Goal: Contribute content: Add original content to the website for others to see

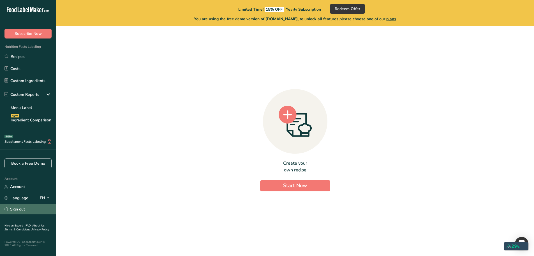
click at [31, 210] on link "Sign out" at bounding box center [28, 209] width 56 height 10
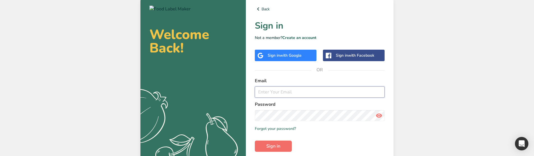
type input "[EMAIL_ADDRESS][DOMAIN_NAME]"
click at [275, 144] on span "Sign in" at bounding box center [274, 146] width 14 height 7
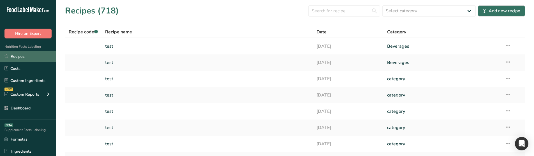
click at [35, 54] on link "Recipes" at bounding box center [28, 56] width 56 height 11
drag, startPoint x: 500, startPoint y: 12, endPoint x: 497, endPoint y: 13, distance: 3.5
click at [500, 12] on div "Add new recipe" at bounding box center [502, 11] width 38 height 7
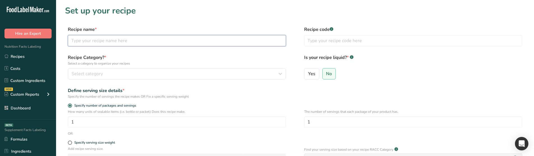
drag, startPoint x: 140, startPoint y: 45, endPoint x: 136, endPoint y: 44, distance: 3.8
click at [136, 44] on input "text" at bounding box center [177, 40] width 218 height 11
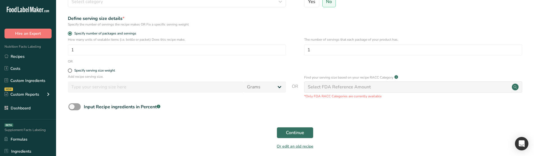
scroll to position [84, 0]
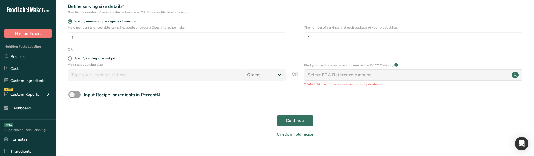
type input "test fish"
click at [301, 116] on button "Continue" at bounding box center [295, 120] width 37 height 11
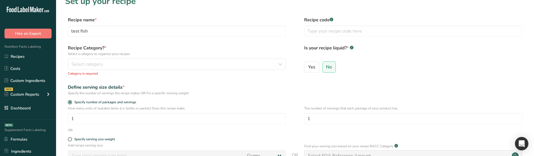
scroll to position [6, 0]
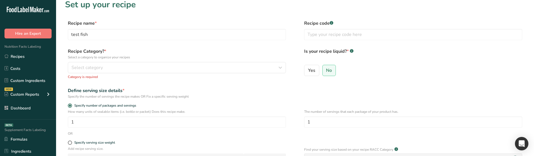
click at [140, 74] on div "Recipe Category? * Select a category to organize your recipes Select category S…" at bounding box center [177, 63] width 218 height 31
click at [130, 71] on button "Select category" at bounding box center [177, 67] width 218 height 11
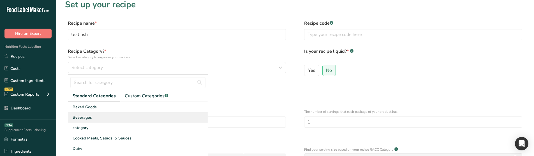
click at [86, 114] on span "Beverages" at bounding box center [82, 117] width 19 height 6
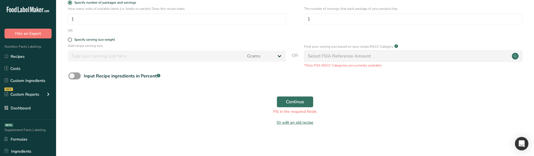
click at [291, 91] on form "Recipe name * test fish Recipe code .a-a{fill:#347362;}.b-a{fill:#fff;} Recipe …" at bounding box center [295, 26] width 460 height 206
click at [286, 103] on span "Continue" at bounding box center [295, 101] width 18 height 7
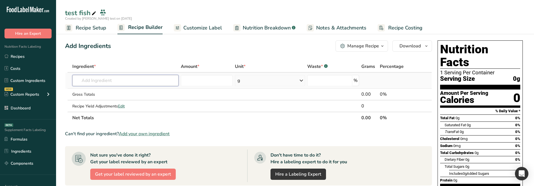
click at [86, 81] on input "text" at bounding box center [125, 80] width 106 height 11
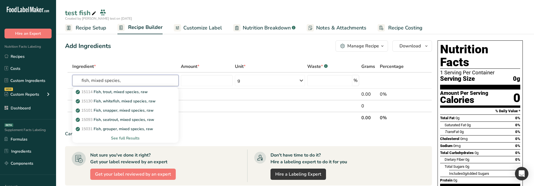
type input "fish, mixed species,"
click at [142, 55] on div "Add Ingredients Manage Recipe Delete Recipe Duplicate Recipe Scale Recipe Save …" at bounding box center [250, 180] width 371 height 284
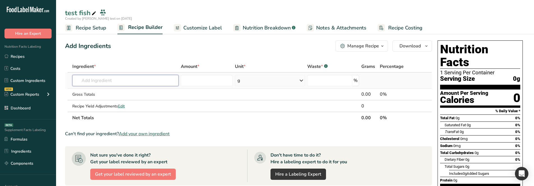
click at [131, 78] on input "text" at bounding box center [125, 80] width 106 height 11
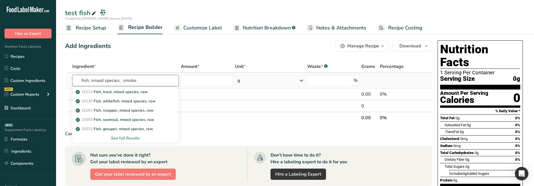
type input "fish, mixed species , smoked"
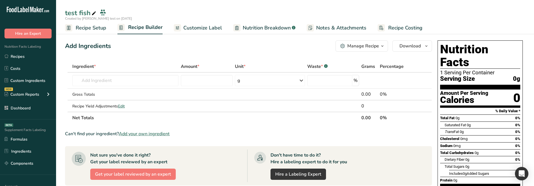
click at [143, 66] on div "Ingredient *" at bounding box center [125, 66] width 106 height 7
drag, startPoint x: 128, startPoint y: 81, endPoint x: 128, endPoint y: 78, distance: 3.1
click at [128, 78] on input "text" at bounding box center [125, 80] width 106 height 11
paste input "fish, mixed species , smoked"
type input "fish, mixed species , smoked"
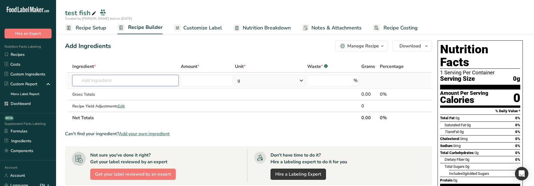
click at [148, 85] on input "text" at bounding box center [125, 80] width 106 height 11
paste input "fish, mixed species , smoked"
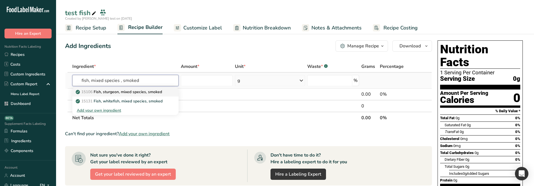
type input "fish, mixed species , smoked"
click at [145, 91] on p "15106 Fish, sturgeon, mixed species, smoked" at bounding box center [119, 92] width 85 height 6
type input "Fish, sturgeon, mixed species, smoked"
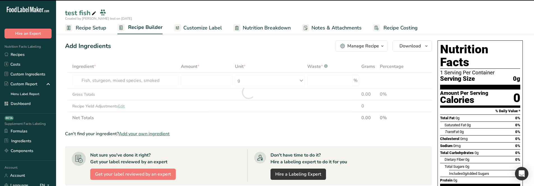
type input "0"
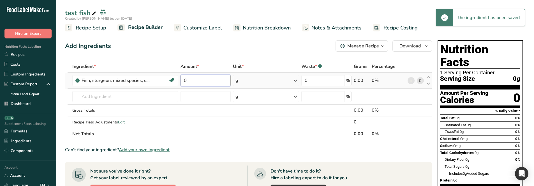
click at [208, 77] on input "0" at bounding box center [206, 80] width 50 height 11
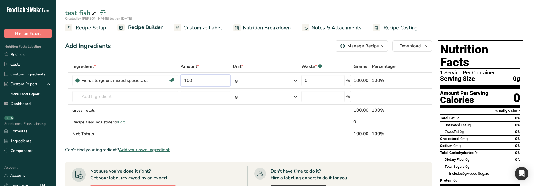
type input "100"
click at [98, 29] on span "Recipe Setup" at bounding box center [91, 28] width 31 height 8
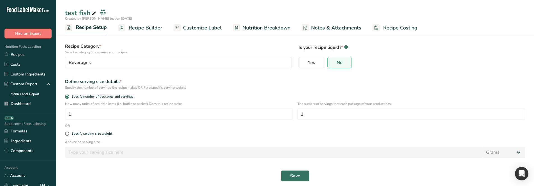
scroll to position [36, 0]
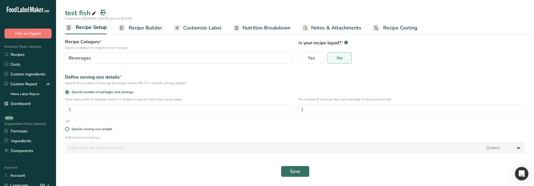
click at [71, 128] on span "Specify serving size weight" at bounding box center [90, 129] width 43 height 4
click at [69, 128] on input "Specify serving size weight" at bounding box center [67, 129] width 4 height 4
radio input "true"
radio input "false"
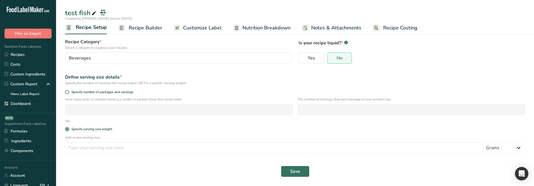
click at [95, 159] on form "Recipe name * test fish Recipe code .a-a{fill:#347362;}.b-a{fill:#fff;} Recipe …" at bounding box center [295, 93] width 467 height 176
click at [94, 145] on input "number" at bounding box center [274, 147] width 418 height 11
type input "100"
click at [306, 175] on button "Save" at bounding box center [295, 171] width 29 height 11
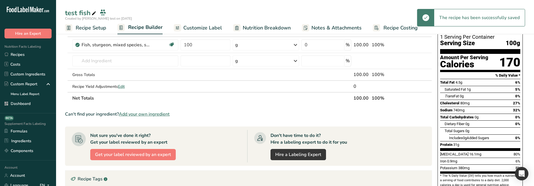
click at [79, 27] on span "Recipe Setup" at bounding box center [91, 28] width 31 height 8
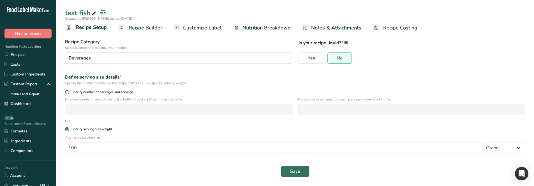
click at [105, 92] on span "Specify number of packages and servings" at bounding box center [101, 92] width 64 height 4
click at [69, 92] on input "Specify number of packages and servings" at bounding box center [67, 92] width 4 height 4
radio input "true"
radio input "false"
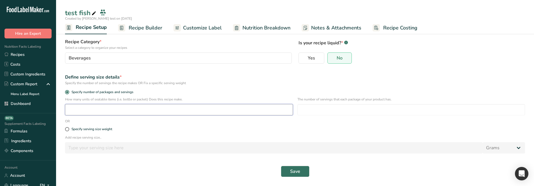
click at [114, 104] on input "number" at bounding box center [179, 109] width 228 height 11
type input "1"
click at [317, 107] on input "number" at bounding box center [412, 109] width 228 height 11
type input "1"
click at [299, 173] on span "Save" at bounding box center [295, 171] width 10 height 7
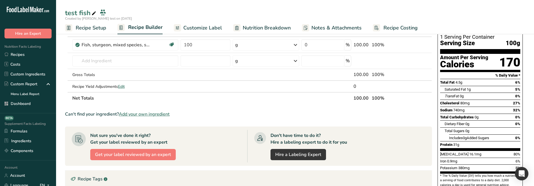
click at [254, 27] on span "Nutrition Breakdown" at bounding box center [267, 28] width 48 height 8
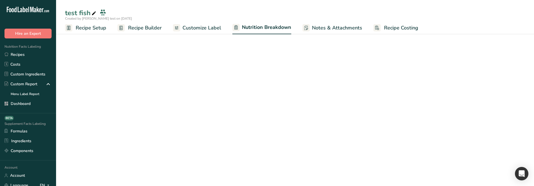
select select "Calories"
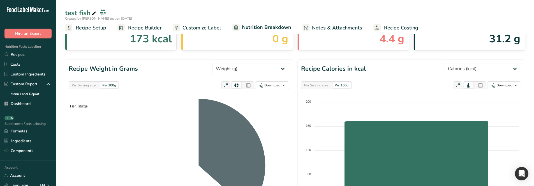
click at [261, 186] on html ".a-20{fill:#fff;} Hire an Expert Nutrition Facts Labeling Recipes Costs Custom …" at bounding box center [267, 169] width 534 height 411
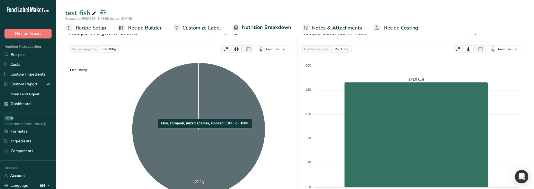
scroll to position [176, 0]
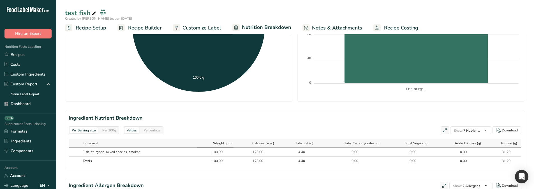
click at [108, 130] on div "Per 100g" at bounding box center [109, 130] width 18 height 6
click at [139, 25] on span "Recipe Builder" at bounding box center [145, 28] width 34 height 8
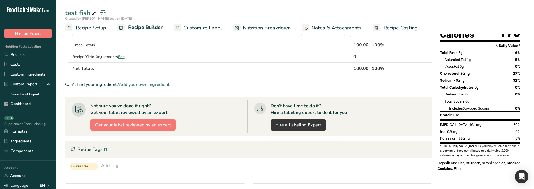
scroll to position [54, 0]
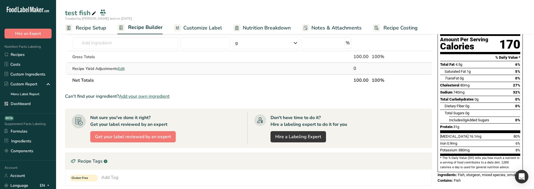
click at [122, 66] on span "Edit" at bounding box center [121, 68] width 7 height 5
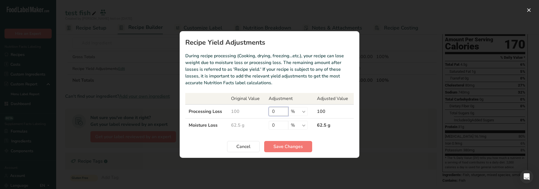
click at [278, 109] on input "0" at bounding box center [278, 111] width 20 height 9
drag, startPoint x: 278, startPoint y: 109, endPoint x: 266, endPoint y: 111, distance: 11.9
click at [266, 111] on td "0 % g ppm ug kg mg mcg lb oz" at bounding box center [289, 111] width 49 height 14
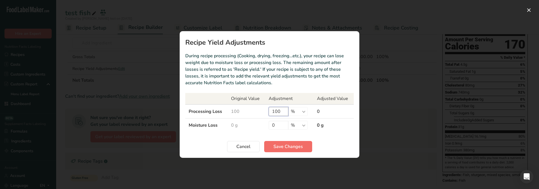
type input "100"
click at [279, 146] on span "Save Changes" at bounding box center [287, 146] width 29 height 7
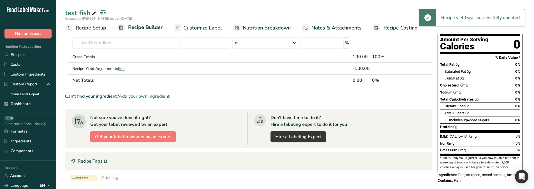
click at [251, 25] on span "Nutrition Breakdown" at bounding box center [267, 28] width 48 height 8
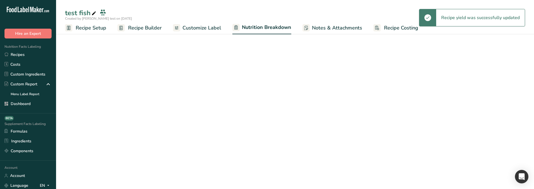
select select "Calories"
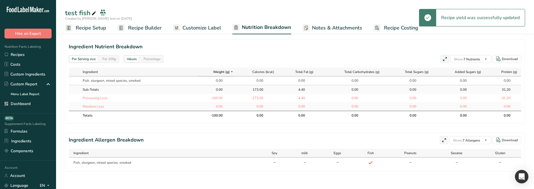
scroll to position [252, 0]
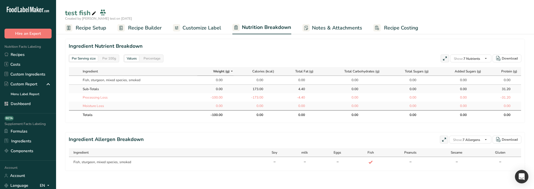
click at [107, 55] on div "Per 100g" at bounding box center [109, 58] width 18 height 6
click at [139, 23] on link "Recipe Builder" at bounding box center [140, 28] width 44 height 13
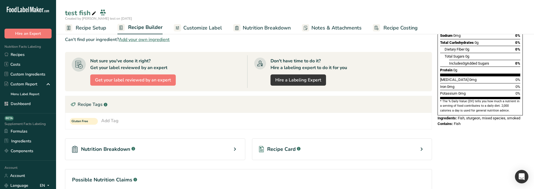
scroll to position [112, 0]
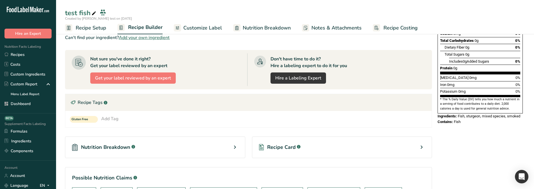
click at [243, 28] on span "Nutrition Breakdown" at bounding box center [267, 28] width 48 height 8
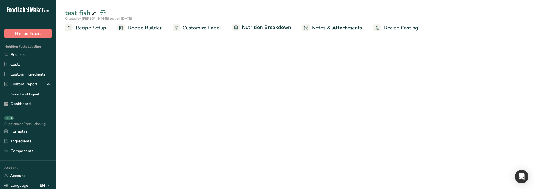
select select "Calories"
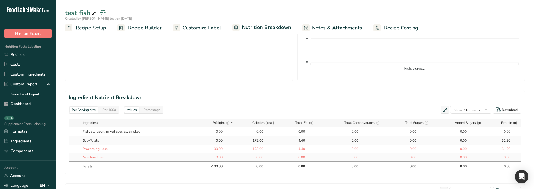
scroll to position [252, 0]
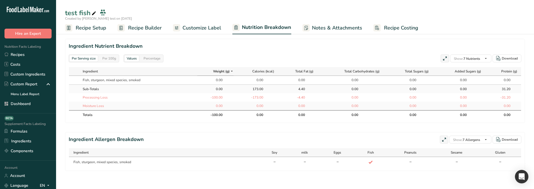
click at [158, 55] on div "Percentage" at bounding box center [151, 58] width 21 height 6
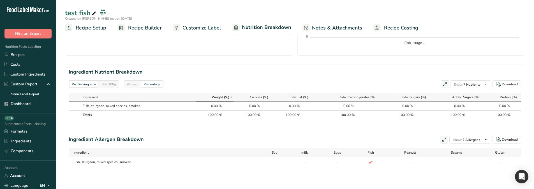
scroll to position [222, 0]
click at [133, 86] on div "Values" at bounding box center [132, 84] width 15 height 6
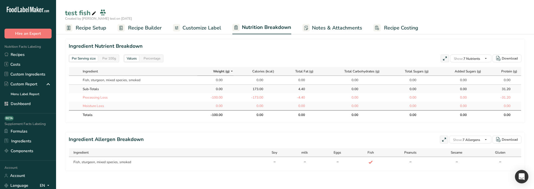
click at [114, 56] on div "Per 100g" at bounding box center [109, 58] width 18 height 6
click at [86, 55] on div "Per Serving size" at bounding box center [84, 58] width 28 height 6
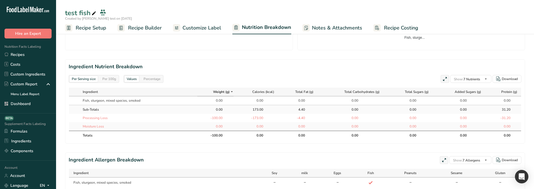
scroll to position [224, 0]
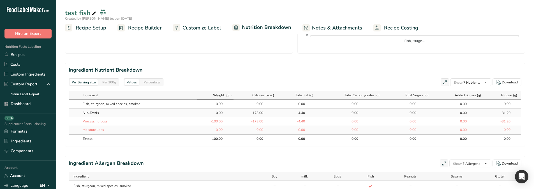
click at [151, 31] on span "Recipe Builder" at bounding box center [145, 28] width 34 height 8
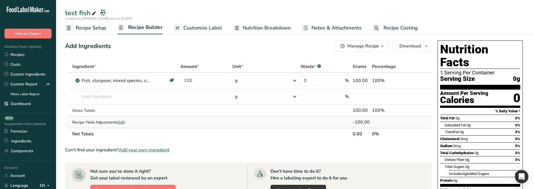
click at [122, 123] on span "Edit" at bounding box center [121, 122] width 7 height 5
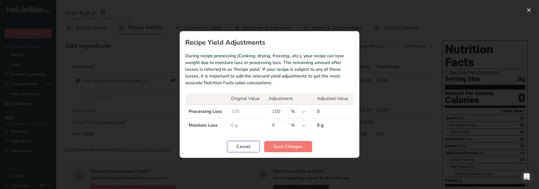
click at [251, 151] on button "Cancel" at bounding box center [243, 146] width 33 height 11
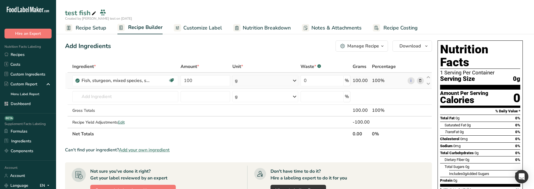
click at [254, 80] on div "g" at bounding box center [266, 80] width 66 height 11
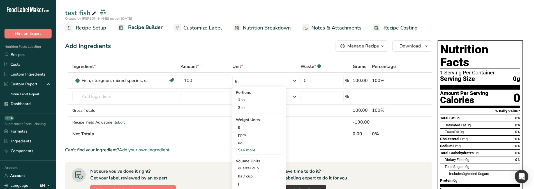
click at [261, 53] on div "Add Ingredients Manage Recipe Delete Recipe Duplicate Recipe Scale Recipe Save …" at bounding box center [250, 191] width 371 height 307
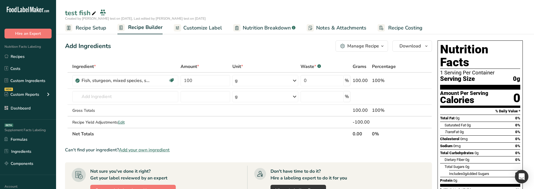
click at [107, 31] on ul "Recipe Setup Recipe Builder Customize Label Nutrition Breakdown .a-a{fill:#3473…" at bounding box center [295, 27] width 478 height 13
click at [102, 30] on span "Recipe Setup" at bounding box center [91, 28] width 31 height 8
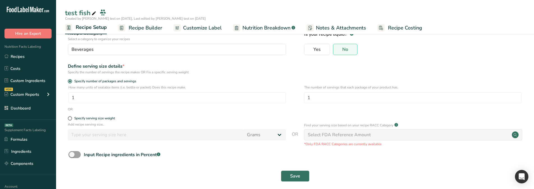
scroll to position [44, 0]
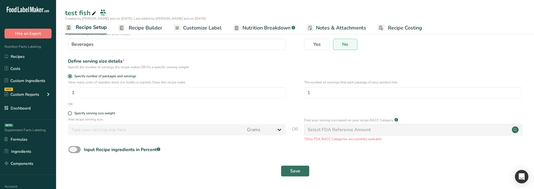
click at [94, 150] on div "Input Recipe ingredients in Percent .a-a{fill:#347362;}.b-a{fill:#fff;}" at bounding box center [122, 149] width 77 height 7
click at [72, 150] on input "Input Recipe ingredients in Percent .a-a{fill:#347362;}.b-a{fill:#fff;}" at bounding box center [70, 150] width 4 height 4
checkbox input "true"
click at [97, 173] on input "number" at bounding box center [278, 172] width 421 height 11
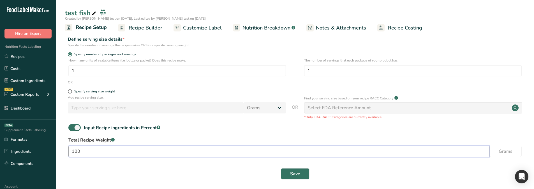
scroll to position [68, 0]
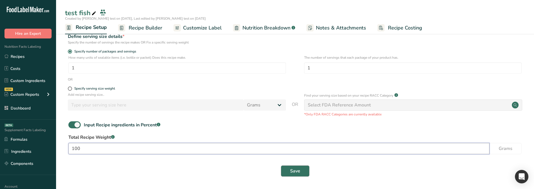
type input "100"
click at [301, 170] on button "Save" at bounding box center [295, 170] width 29 height 11
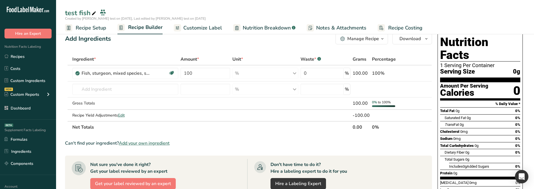
scroll to position [2, 0]
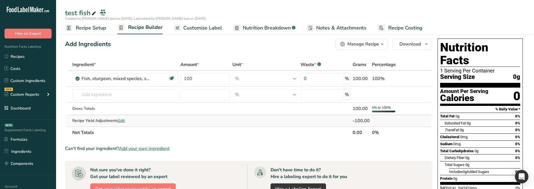
click at [122, 120] on span "Edit" at bounding box center [121, 120] width 7 height 5
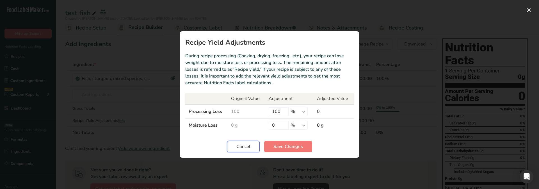
click at [236, 142] on button "Cancel" at bounding box center [243, 146] width 33 height 11
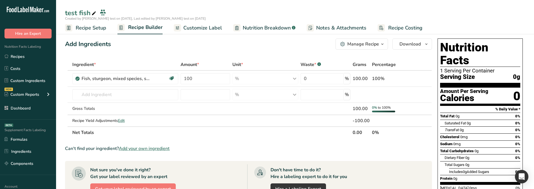
click at [245, 28] on span "Nutrition Breakdown" at bounding box center [267, 28] width 48 height 8
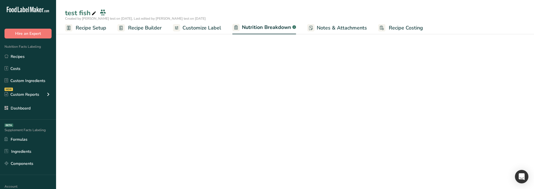
select select "Calories"
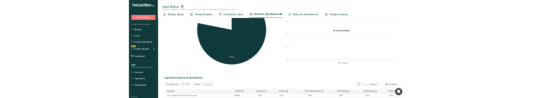
scroll to position [226, 0]
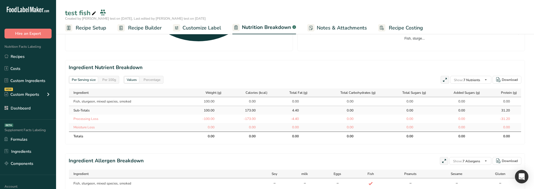
click at [108, 80] on div "Per 100g" at bounding box center [109, 80] width 18 height 6
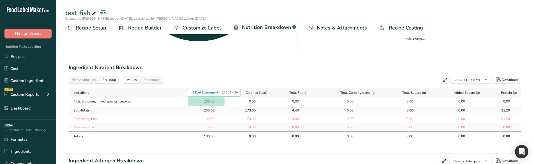
click at [201, 102] on div "200.00" at bounding box center [208, 101] width 14 height 5
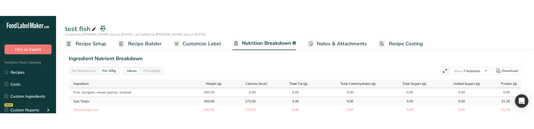
scroll to position [254, 0]
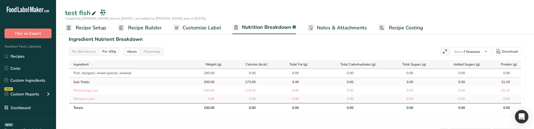
drag, startPoint x: 213, startPoint y: 74, endPoint x: 203, endPoint y: 73, distance: 9.9
click at [203, 73] on div "200.00" at bounding box center [208, 73] width 14 height 5
drag, startPoint x: 216, startPoint y: 91, endPoint x: 202, endPoint y: 91, distance: 14.0
click at [202, 91] on div "-100.00" at bounding box center [207, 90] width 31 height 5
click at [230, 84] on div "173.00" at bounding box center [248, 82] width 41 height 5
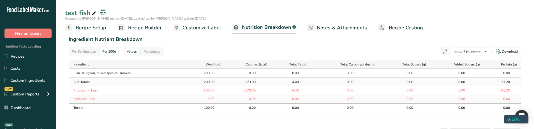
select select "Calories"
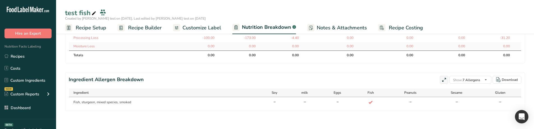
select select "Calories"
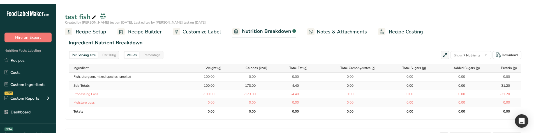
scroll to position [223, 0]
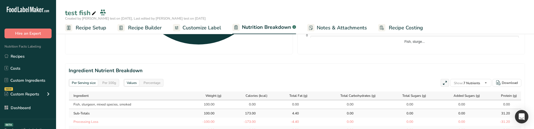
click at [110, 84] on div "Per 100g" at bounding box center [109, 83] width 18 height 6
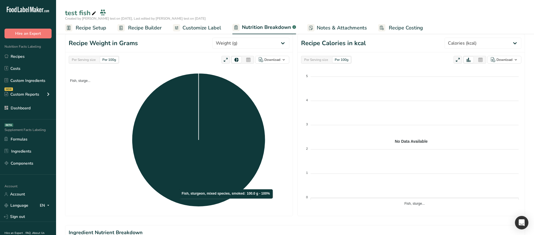
scroll to position [57, 0]
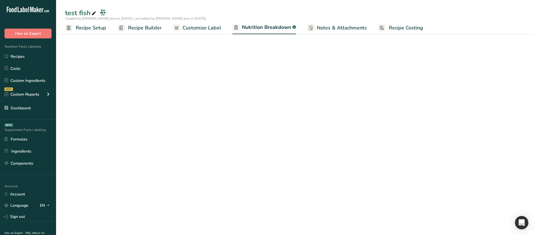
select select "Calories"
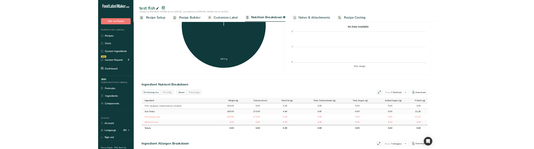
scroll to position [168, 0]
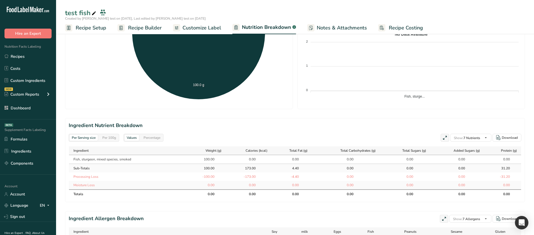
drag, startPoint x: 100, startPoint y: 178, endPoint x: 173, endPoint y: 176, distance: 73.8
click at [81, 177] on td "Processing Loss" at bounding box center [129, 177] width 121 height 8
drag, startPoint x: 192, startPoint y: 178, endPoint x: 366, endPoint y: 175, distance: 173.9
click at [366, 175] on tr "Processing Loss -100.00 -173.00 -4.40 0.00 0.00 0.00 -31.20" at bounding box center [295, 177] width 452 height 8
drag, startPoint x: 200, startPoint y: 158, endPoint x: 226, endPoint y: 158, distance: 25.5
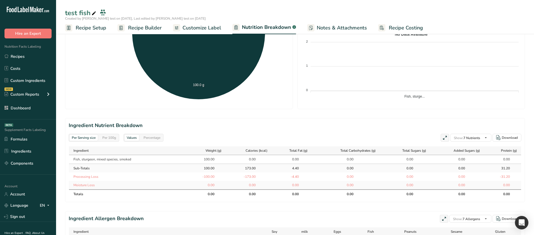
click at [226, 158] on tr "Fish, sturgeon, mixed species, smoked 100.00 0.00 0.00 0.00 0.00 0.00 0.00" at bounding box center [295, 159] width 452 height 8
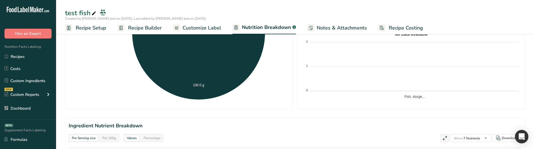
scroll to position [112, 0]
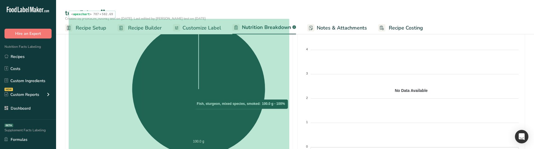
click at [242, 111] on icon at bounding box center [199, 89] width 134 height 134
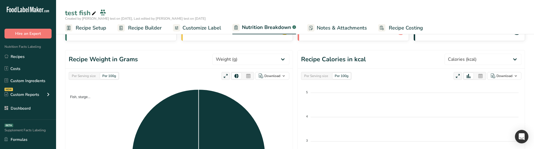
click at [91, 77] on div "Per Serving size" at bounding box center [84, 76] width 28 height 6
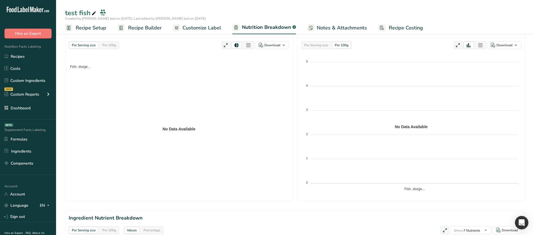
scroll to position [74, 0]
click at [113, 48] on div "Per 100g" at bounding box center [109, 46] width 18 height 6
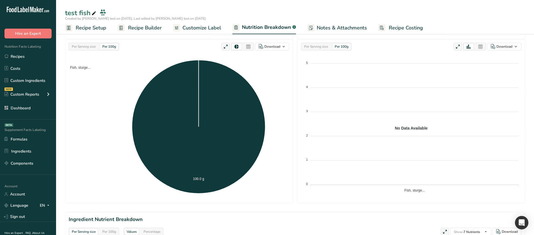
click at [105, 27] on span "Recipe Setup" at bounding box center [91, 28] width 31 height 8
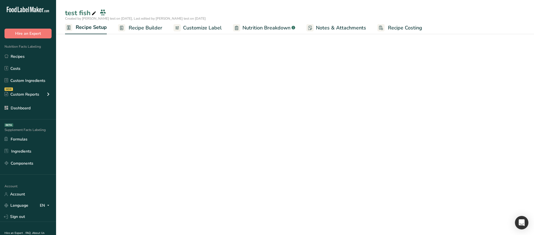
scroll to position [22, 0]
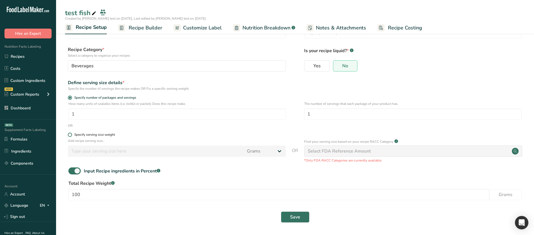
click at [95, 134] on div "Specify serving size weight" at bounding box center [94, 135] width 41 height 4
click at [72, 134] on input "Specify serving size weight" at bounding box center [70, 135] width 4 height 4
radio input "true"
radio input "false"
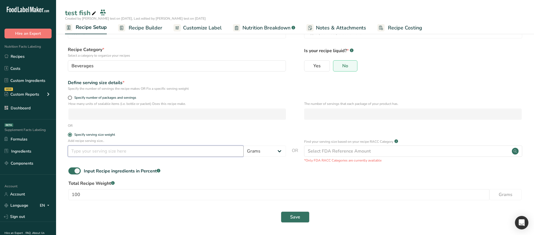
click at [131, 152] on input "number" at bounding box center [156, 151] width 176 height 11
click at [100, 100] on div "Specify number of packages and servings" at bounding box center [177, 99] width 218 height 6
click at [141, 23] on link "Recipe Builder" at bounding box center [140, 28] width 44 height 13
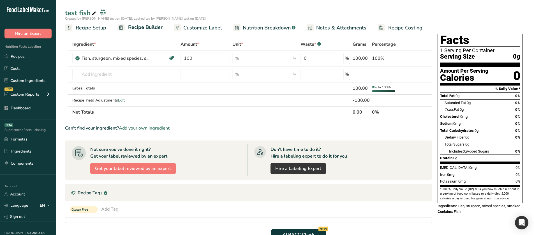
click at [245, 28] on span "Nutrition Breakdown" at bounding box center [267, 28] width 48 height 8
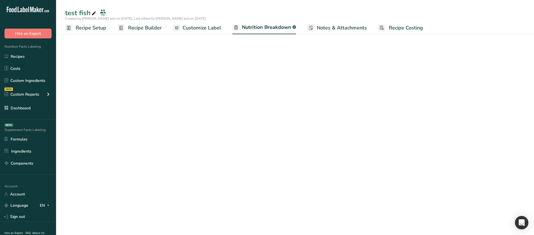
select select "Calories"
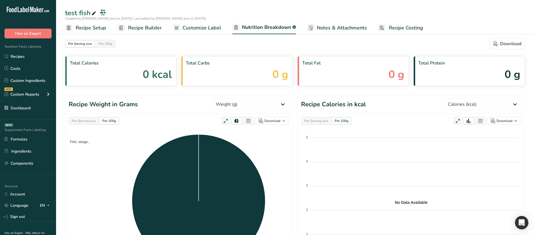
click at [147, 23] on link "Recipe Builder" at bounding box center [140, 28] width 44 height 13
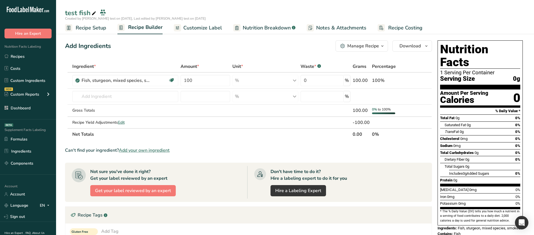
click at [248, 28] on span "Nutrition Breakdown" at bounding box center [267, 28] width 48 height 8
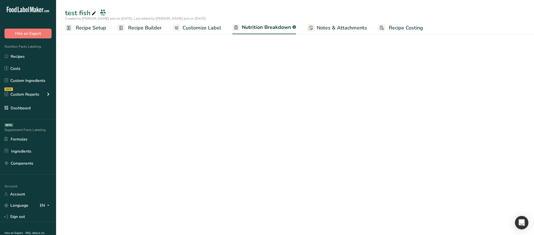
select select "Calories"
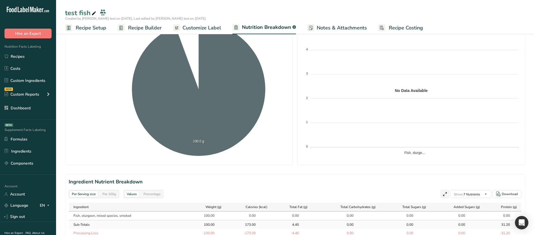
scroll to position [112, 0]
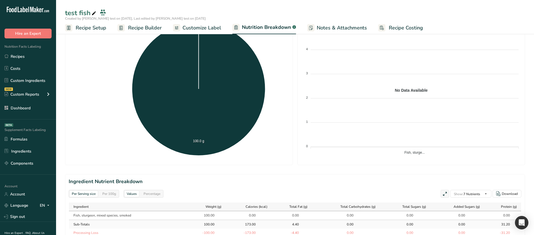
select select "Calories"
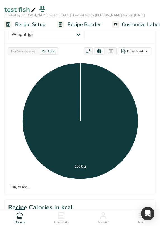
select select "Calories"
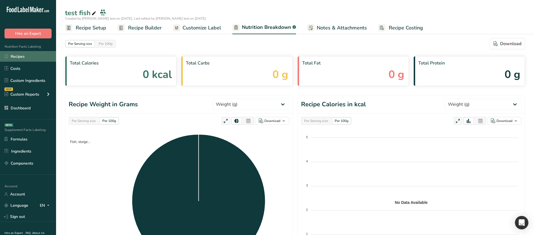
select select "Calories"
click at [29, 55] on link "Recipes" at bounding box center [28, 56] width 56 height 11
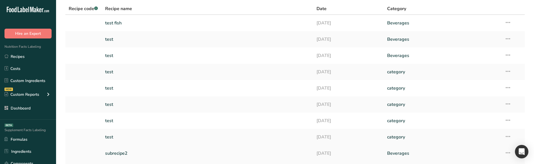
scroll to position [82, 0]
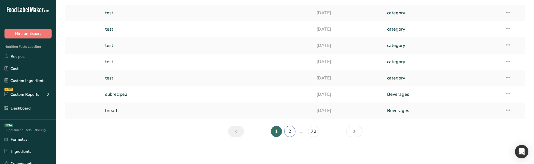
click at [292, 134] on link "2" at bounding box center [289, 131] width 11 height 11
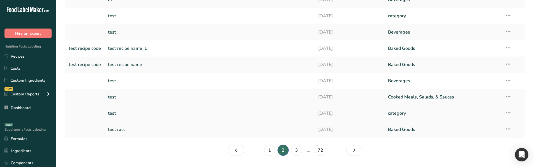
scroll to position [79, 0]
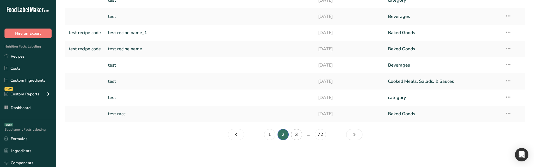
click at [291, 133] on li "3" at bounding box center [296, 134] width 13 height 11
click at [293, 134] on link "3" at bounding box center [296, 134] width 11 height 11
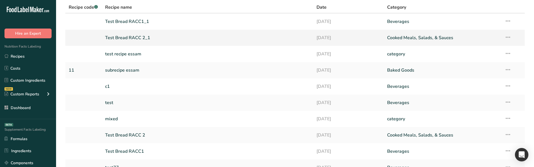
scroll to position [22, 0]
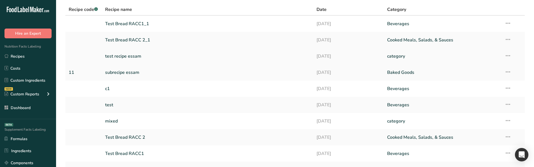
click at [128, 54] on link "test recipe essam" at bounding box center [207, 56] width 205 height 12
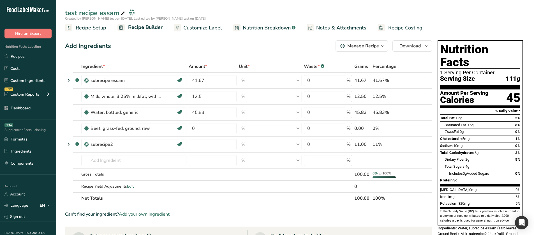
click at [255, 29] on span "Nutrition Breakdown" at bounding box center [267, 28] width 48 height 8
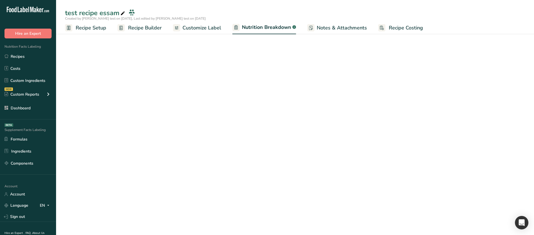
select select "Calories"
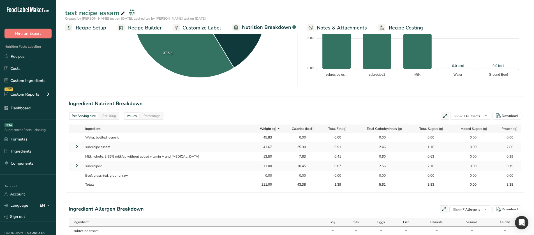
scroll to position [196, 0]
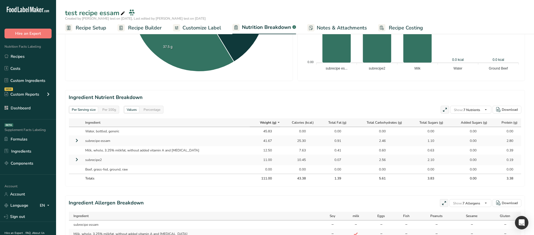
click at [77, 139] on icon at bounding box center [76, 140] width 7 height 10
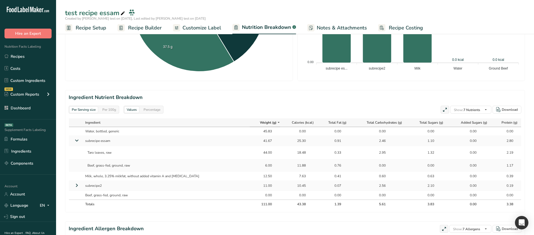
click at [75, 144] on icon at bounding box center [77, 140] width 10 height 7
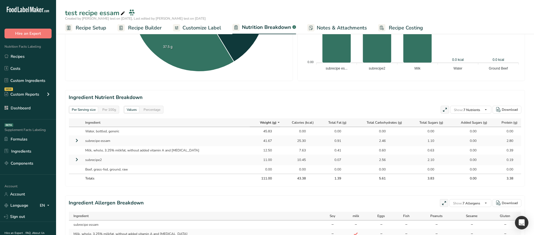
click at [75, 159] on icon at bounding box center [76, 160] width 7 height 10
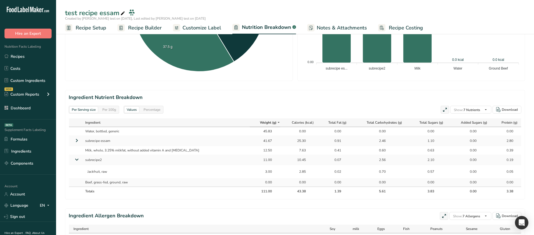
click at [75, 159] on icon at bounding box center [77, 159] width 10 height 7
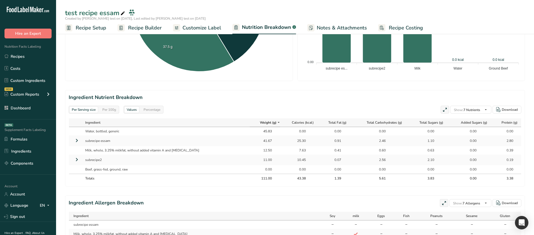
click at [76, 139] on icon at bounding box center [76, 140] width 7 height 10
